Goal: Task Accomplishment & Management: Use online tool/utility

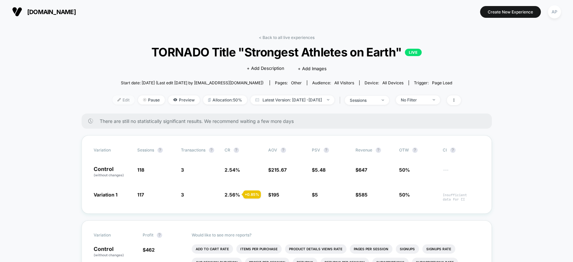
click at [112, 99] on span "Edit" at bounding box center [123, 99] width 22 height 9
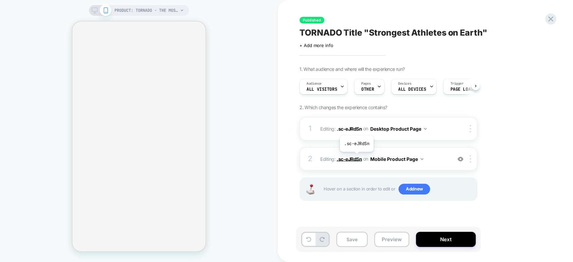
click at [356, 157] on span ".sc-eJRdSn" at bounding box center [349, 159] width 25 height 6
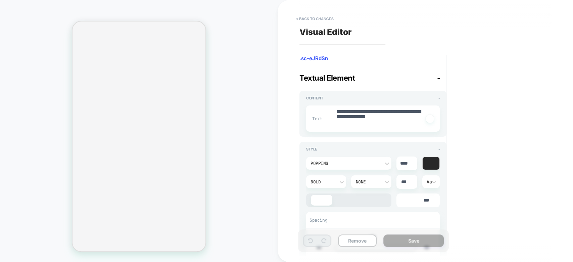
type textarea "*"
click at [304, 19] on button "< Back to changes" at bounding box center [315, 18] width 44 height 11
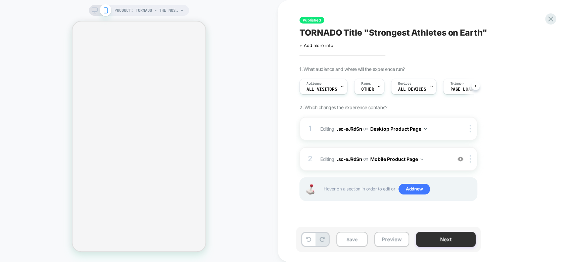
click at [433, 233] on button "Next" at bounding box center [446, 239] width 60 height 15
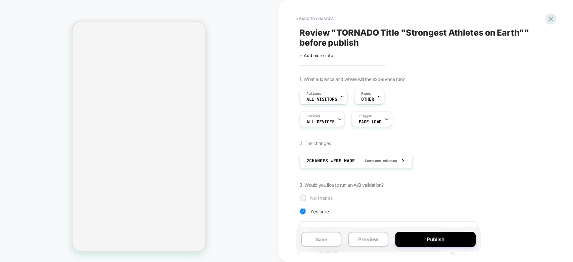
click at [319, 198] on span "No thanks" at bounding box center [321, 198] width 22 height 6
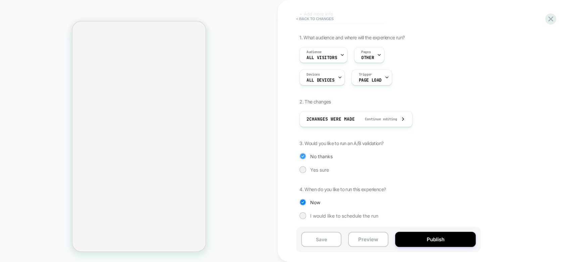
select select "**********"
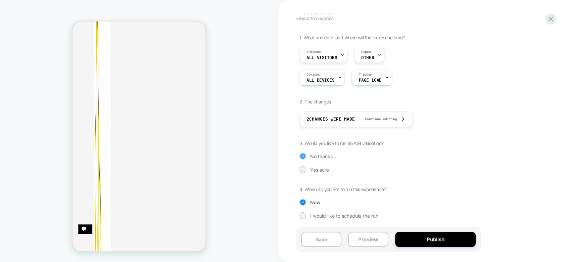
scroll to position [0, 0]
click at [325, 172] on span "Yes sure" at bounding box center [319, 170] width 19 height 6
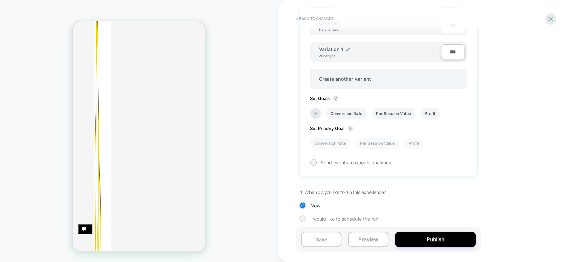
scroll to position [231, 0]
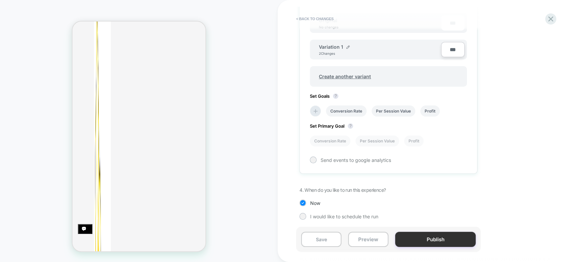
click at [435, 239] on button "Publish" at bounding box center [435, 239] width 81 height 15
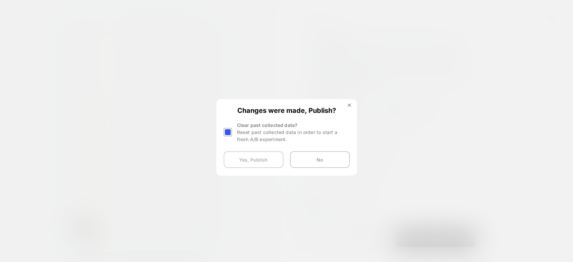
click at [273, 159] on button "Yes, Publish" at bounding box center [254, 159] width 60 height 17
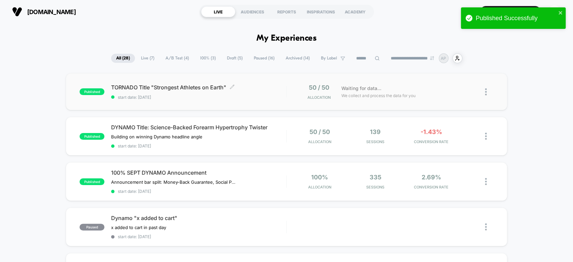
click at [266, 92] on div "TORNADO Title "Strongest Athletes on Earth" Click to edit experience details Cl…" at bounding box center [198, 92] width 175 height 16
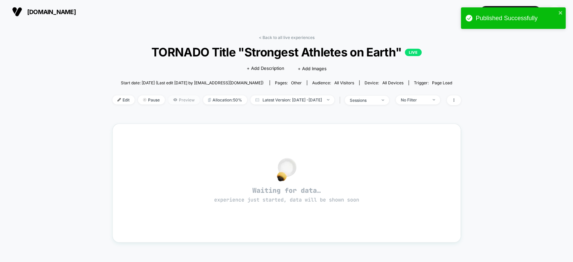
drag, startPoint x: 165, startPoint y: 91, endPoint x: 174, endPoint y: 101, distance: 12.8
click at [174, 101] on div "< Back to all live experiences TORNADO Title "Strongest Athletes on Earth" LIVE…" at bounding box center [286, 74] width 348 height 79
click at [174, 101] on span "Preview" at bounding box center [184, 99] width 32 height 9
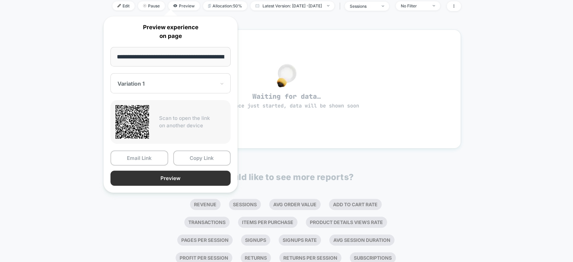
click at [201, 174] on button "Preview" at bounding box center [170, 177] width 120 height 15
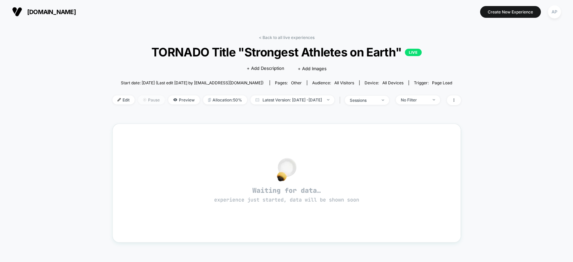
click at [143, 99] on img at bounding box center [144, 99] width 3 height 3
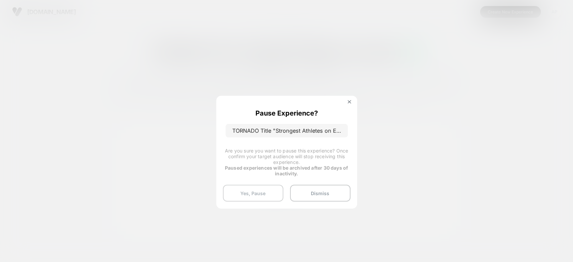
click at [273, 193] on button "Yes, Pause" at bounding box center [253, 193] width 60 height 17
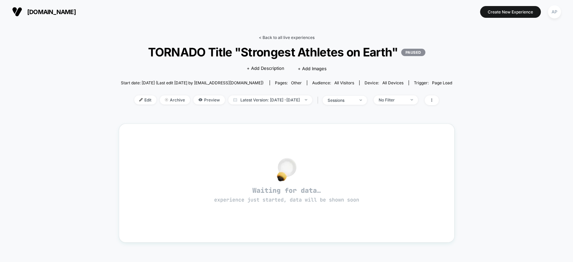
click at [278, 38] on link "< Back to all live experiences" at bounding box center [287, 37] width 56 height 5
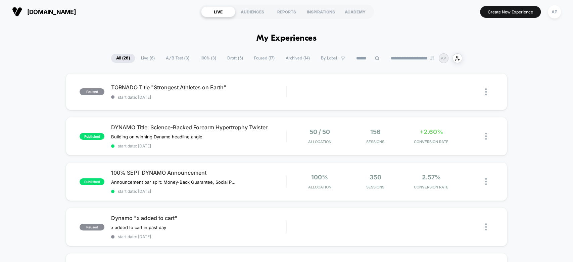
drag, startPoint x: 519, startPoint y: 67, endPoint x: 545, endPoint y: 66, distance: 26.5
